Goal: Find contact information: Find contact information

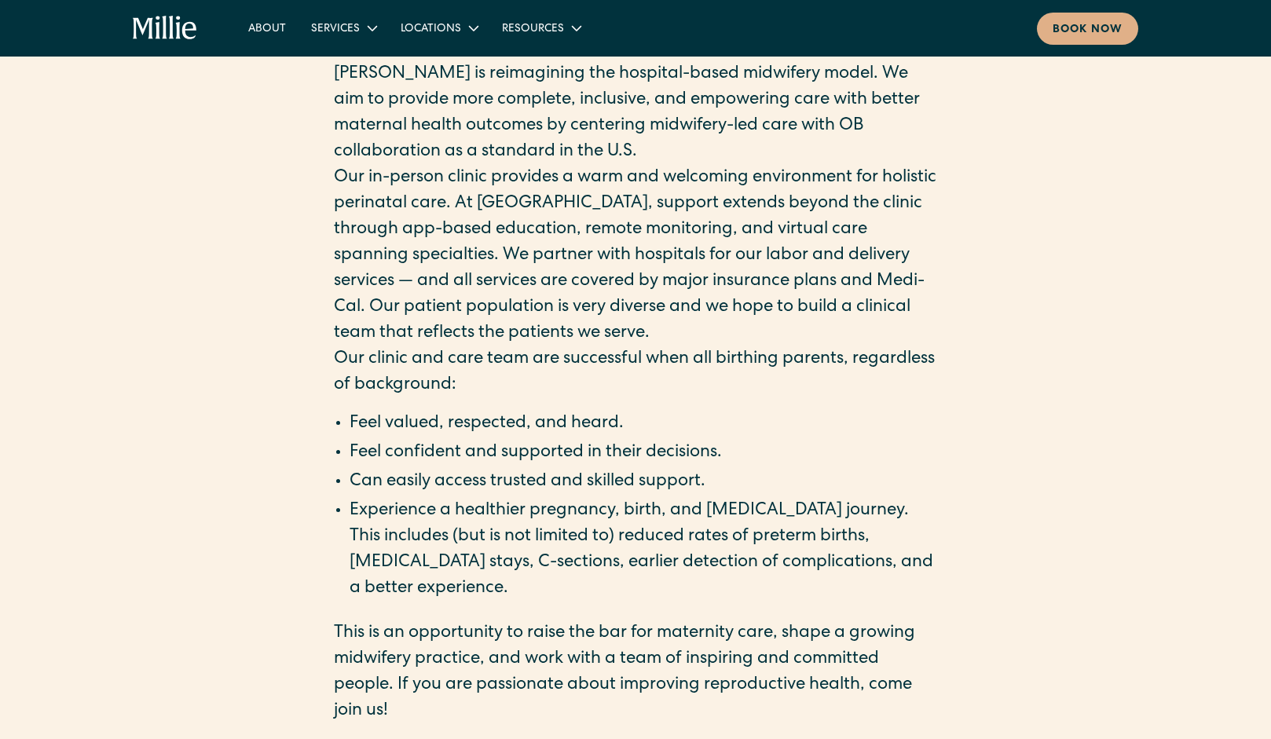
scroll to position [2040, 0]
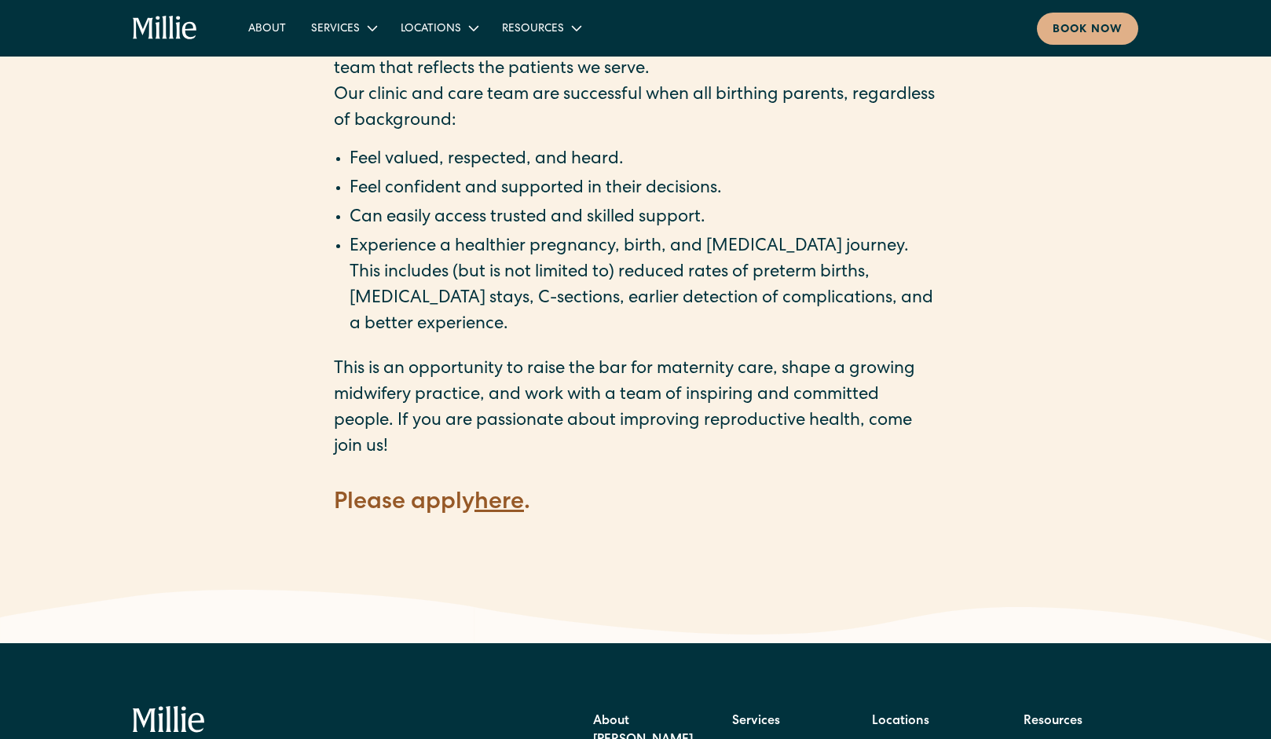
click at [498, 492] on strong "here" at bounding box center [498, 504] width 49 height 24
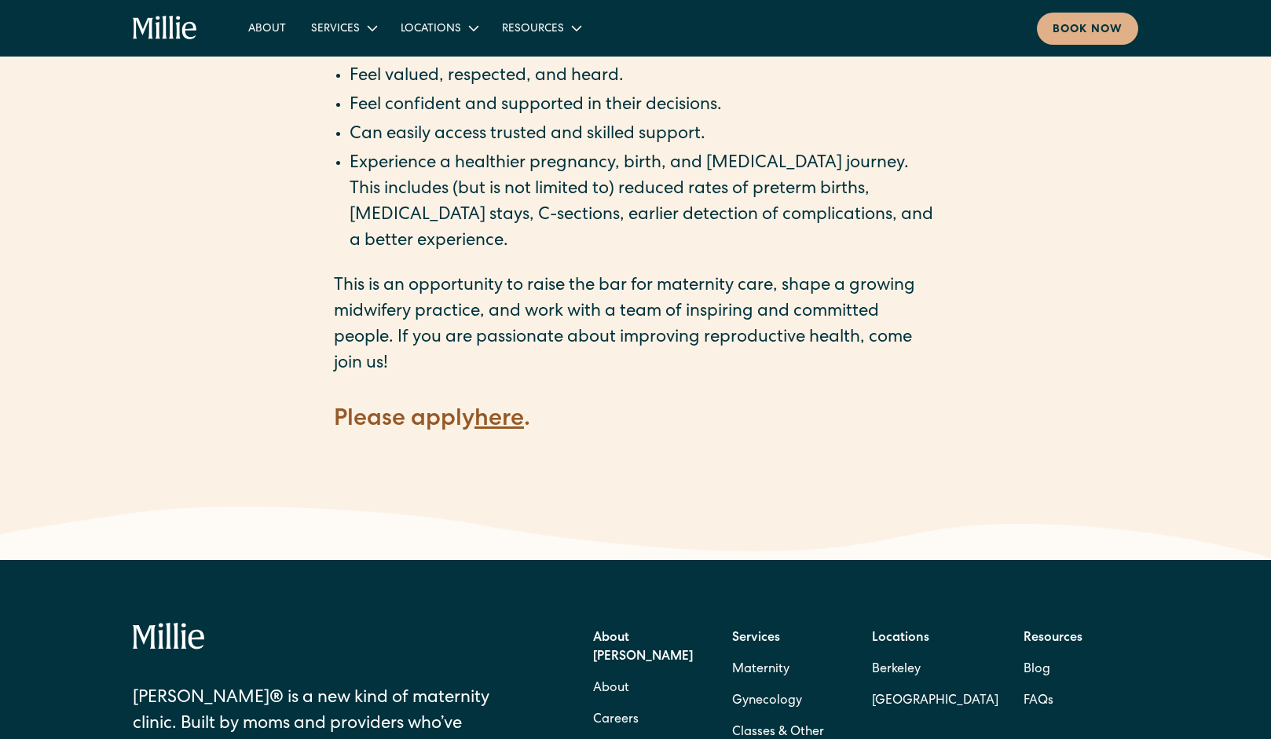
scroll to position [2345, 0]
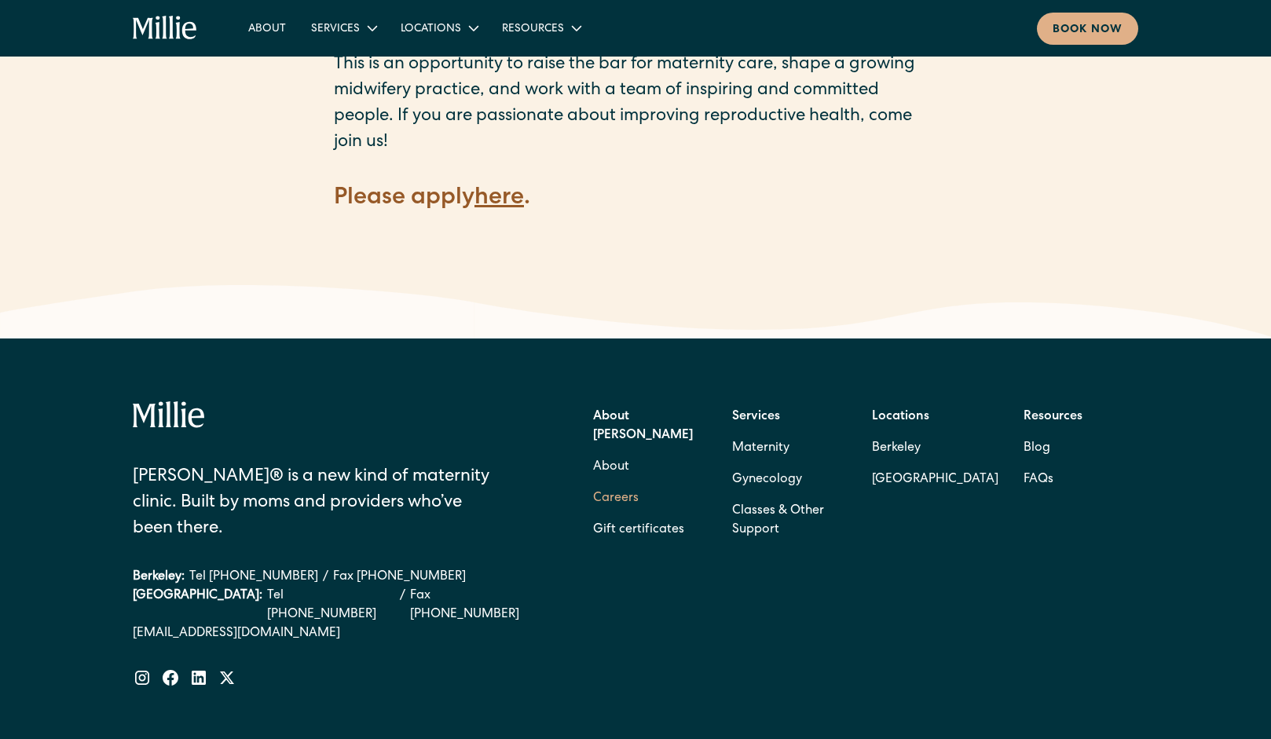
click at [628, 483] on link "Careers" at bounding box center [616, 498] width 46 height 31
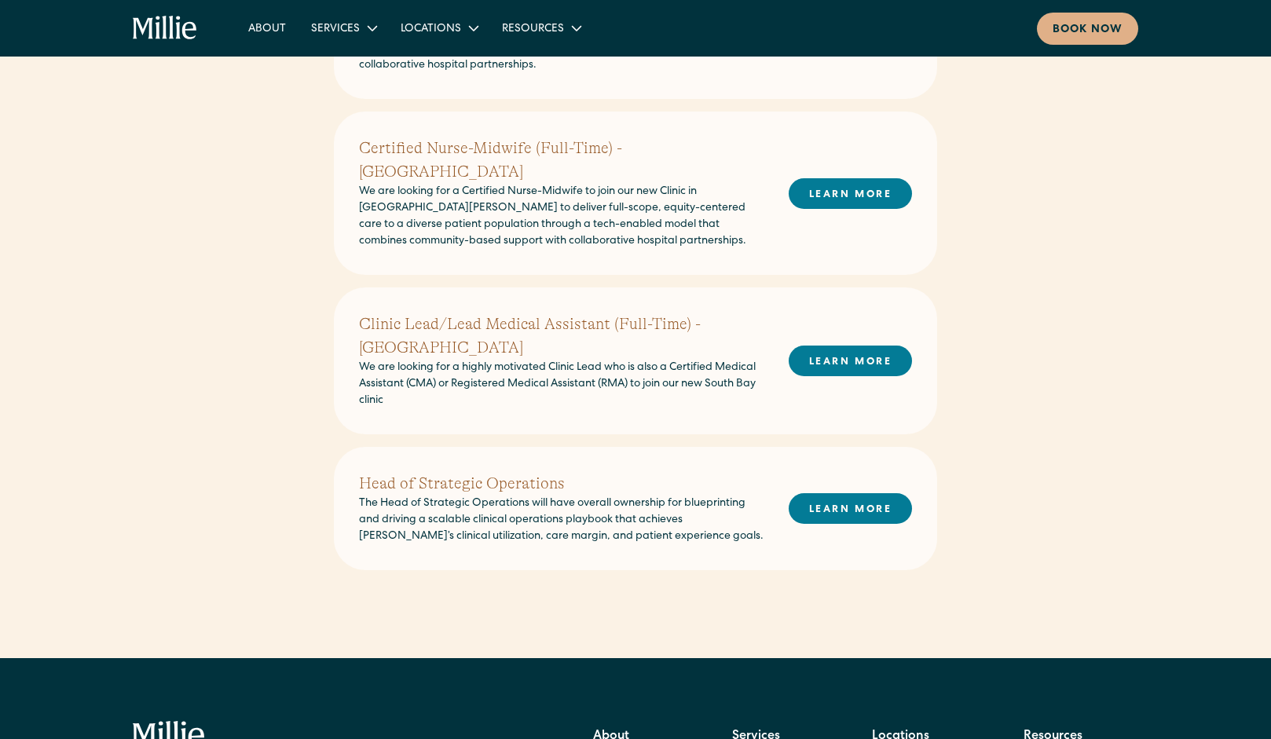
scroll to position [315, 0]
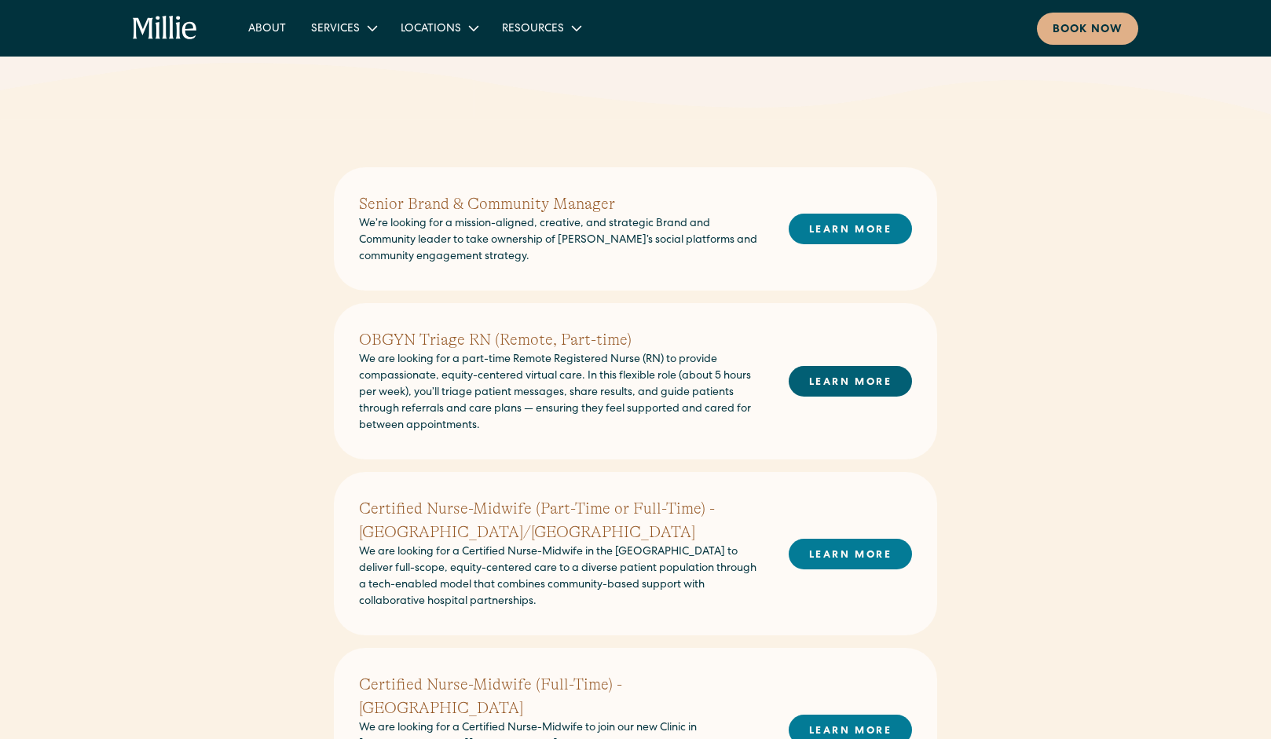
click at [839, 384] on link "LEARN MORE" at bounding box center [850, 381] width 123 height 31
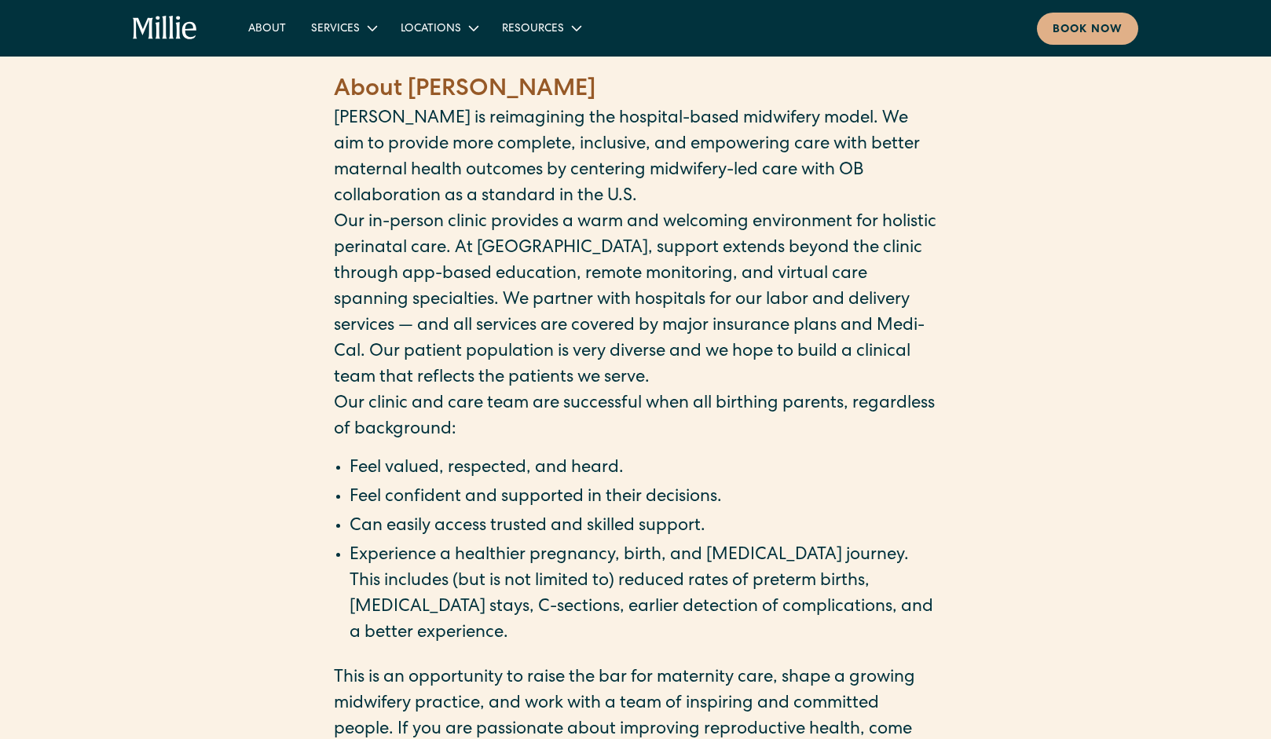
scroll to position [2043, 0]
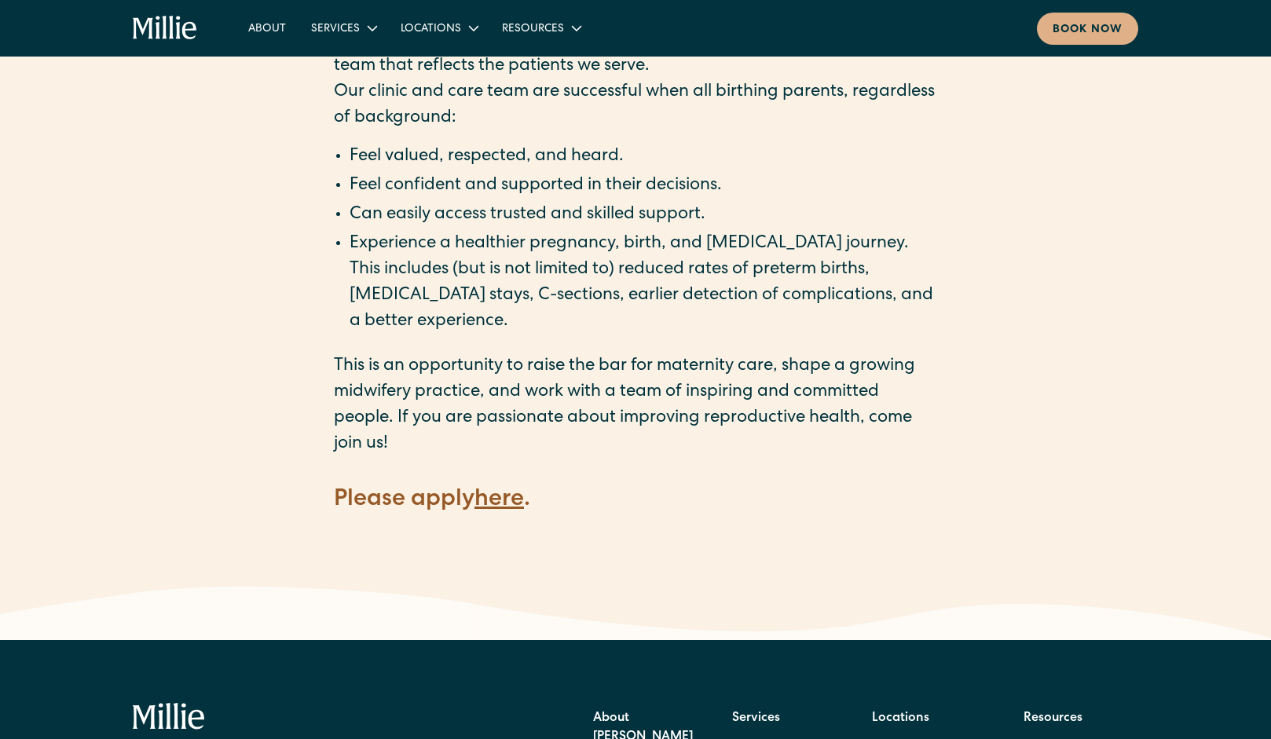
click at [498, 489] on strong "here" at bounding box center [498, 501] width 49 height 24
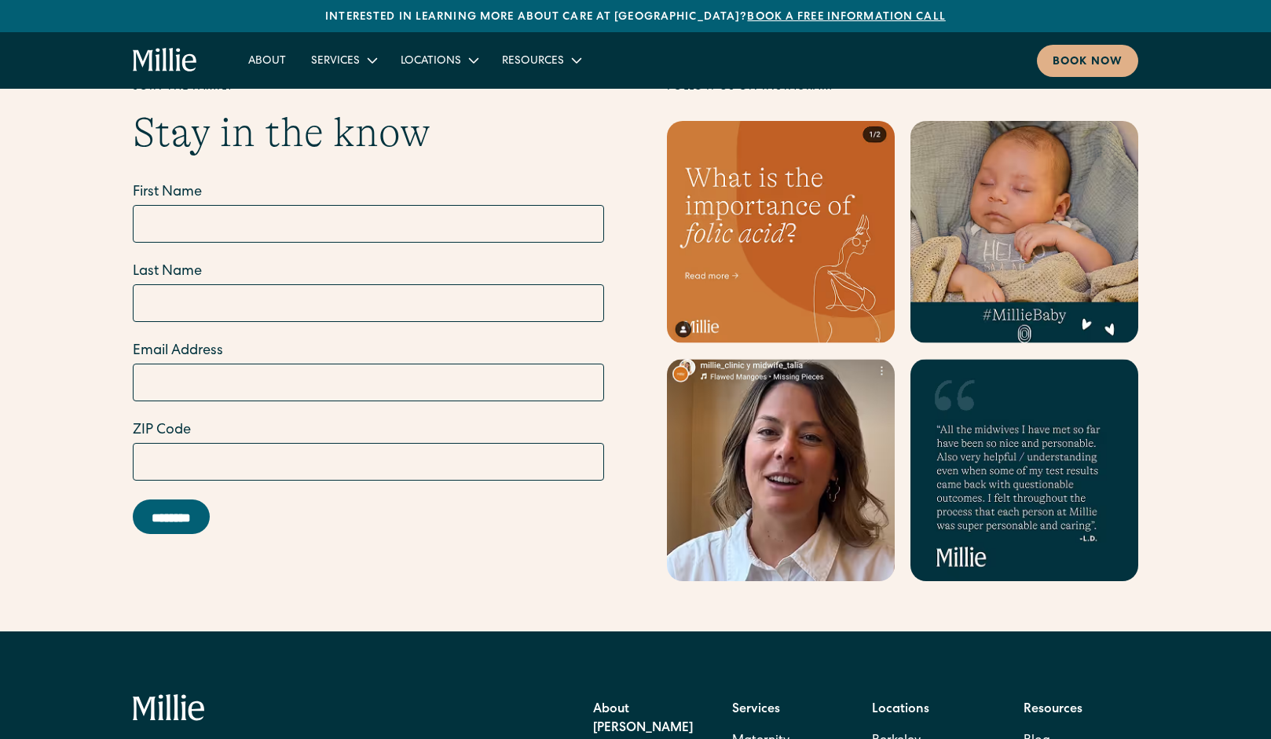
scroll to position [6319, 0]
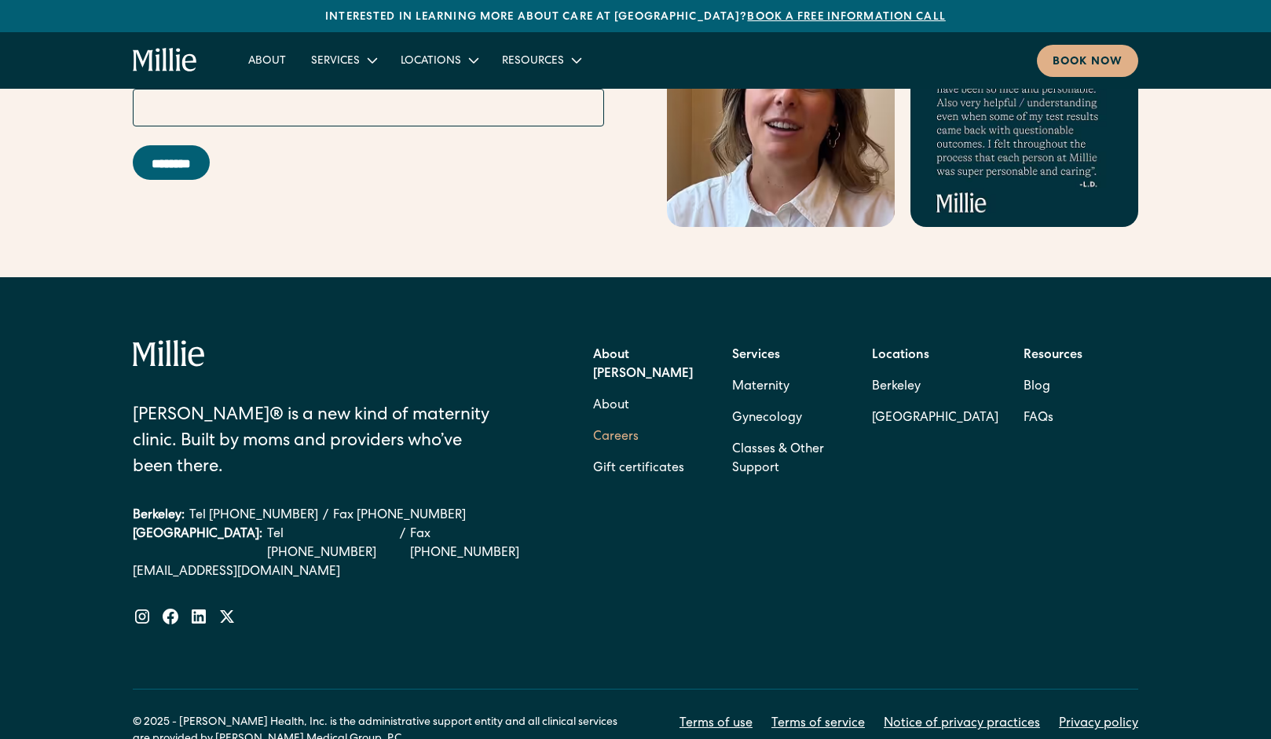
click at [616, 422] on link "Careers" at bounding box center [616, 437] width 46 height 31
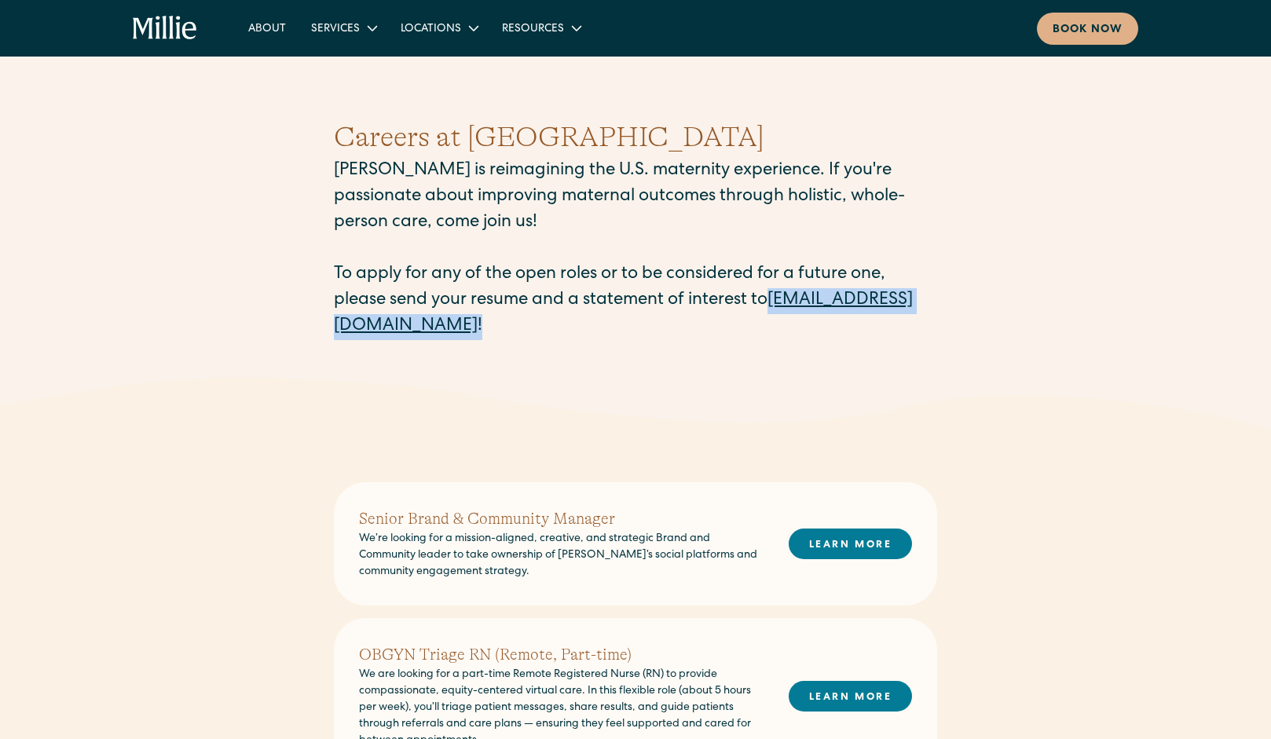
drag, startPoint x: 534, startPoint y: 324, endPoint x: 336, endPoint y: 337, distance: 198.3
click at [336, 337] on p "[PERSON_NAME] is reimagining the U.S. maternity experience. If you're passionat…" at bounding box center [635, 249] width 603 height 181
click at [423, 353] on div "Careers at Millie Millie is reimagining the U.S. maternity experience. If you'r…" at bounding box center [635, 228] width 603 height 299
drag, startPoint x: 328, startPoint y: 335, endPoint x: 526, endPoint y: 337, distance: 198.7
click at [526, 337] on div "Careers at Millie Millie is reimagining the U.S. maternity experience. If you'r…" at bounding box center [635, 228] width 1271 height 299
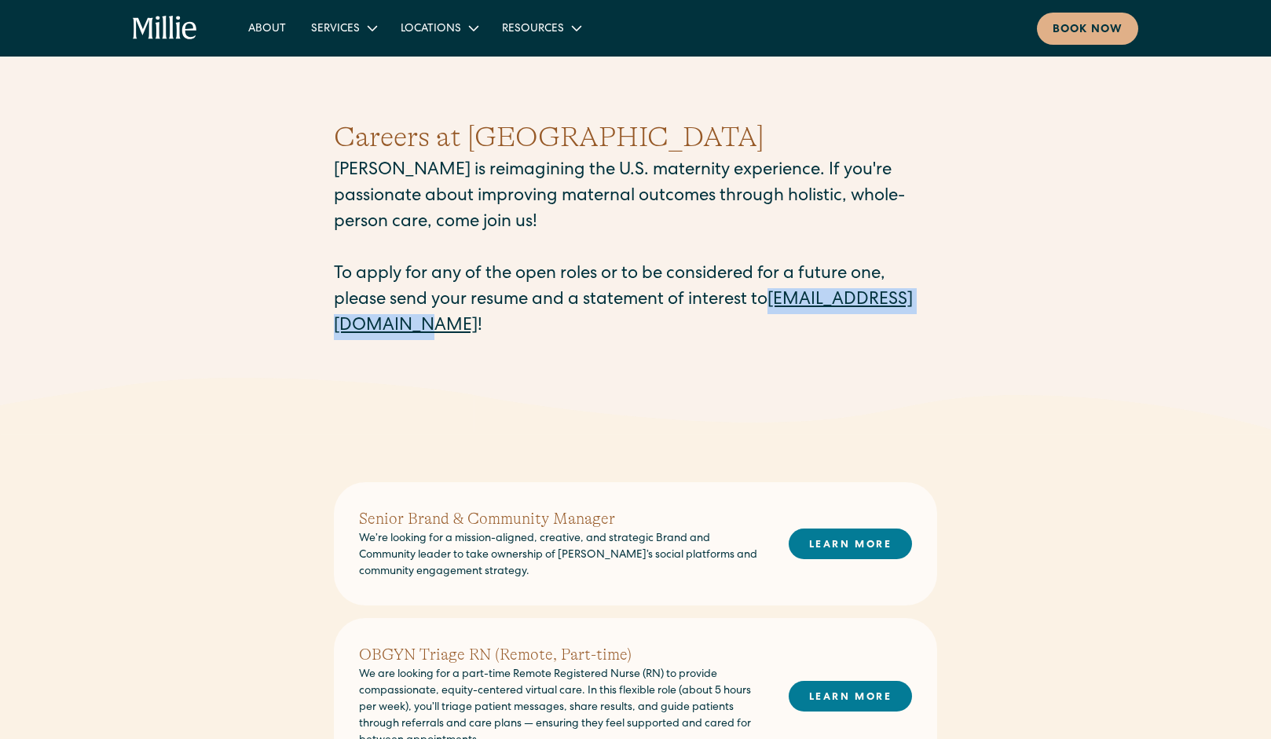
copy link "careers@millieclinic.com"
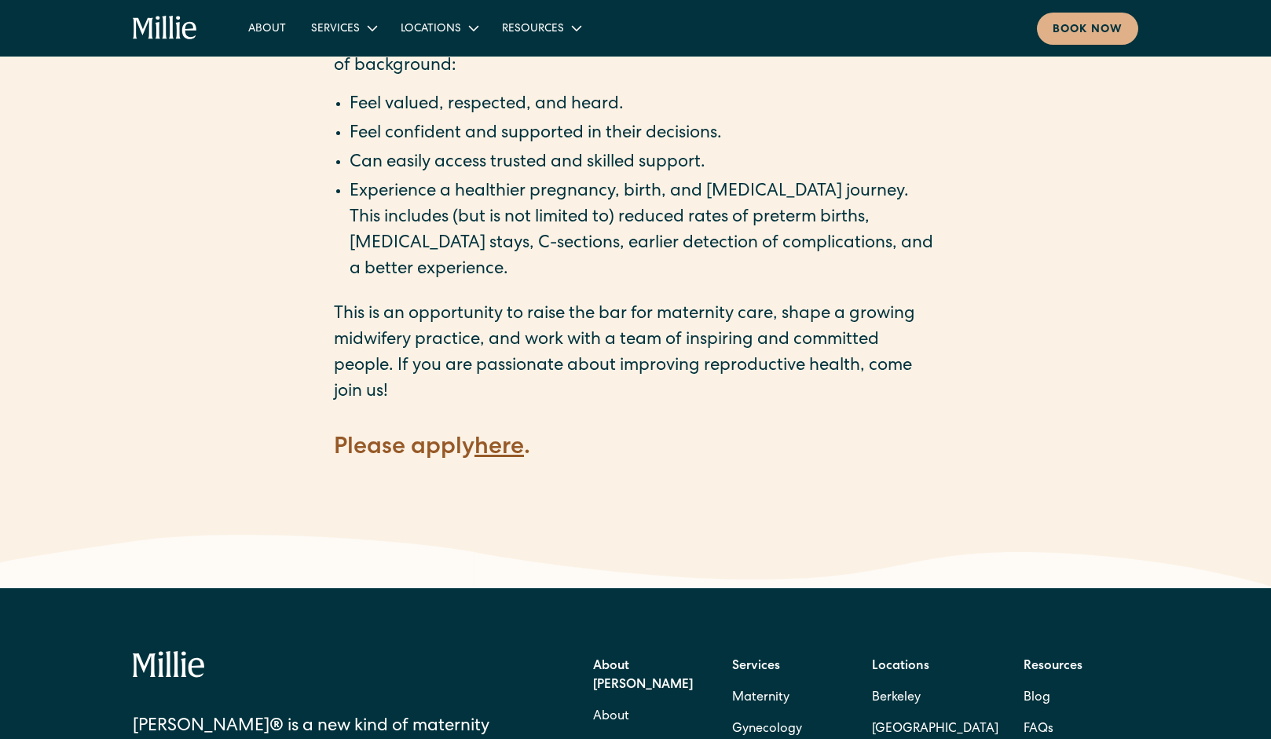
scroll to position [2043, 0]
